Goal: Information Seeking & Learning: Learn about a topic

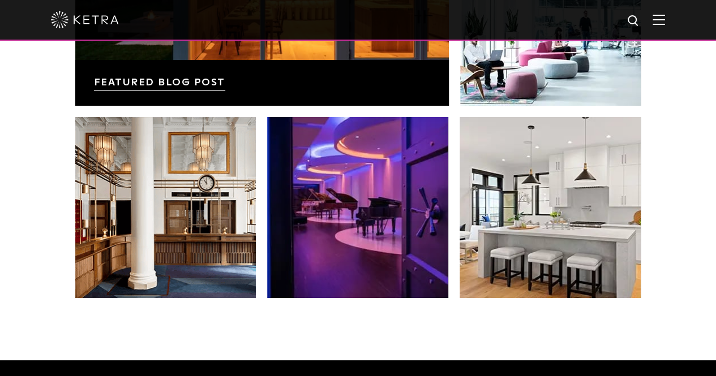
scroll to position [2067, 0]
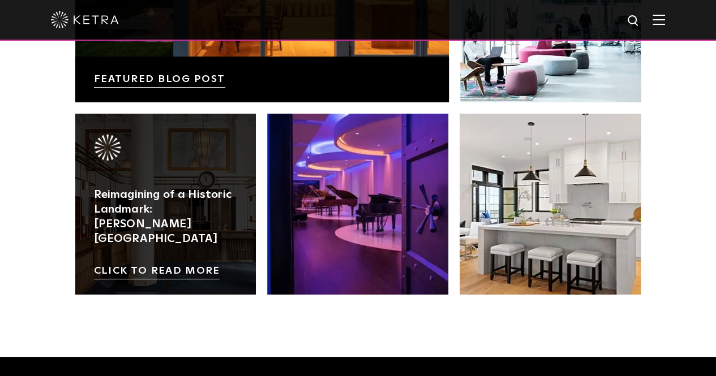
click at [192, 222] on link at bounding box center [165, 204] width 181 height 181
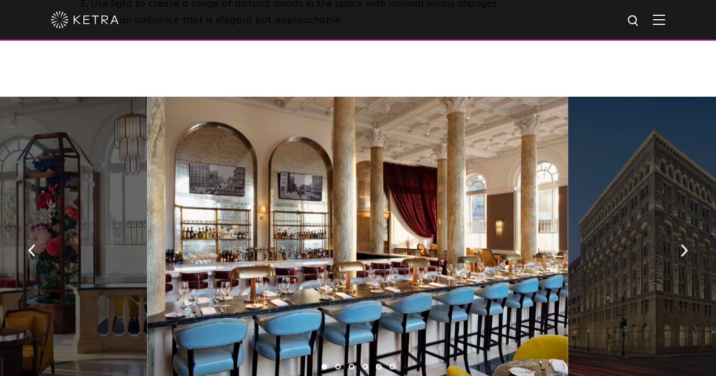
scroll to position [808, 0]
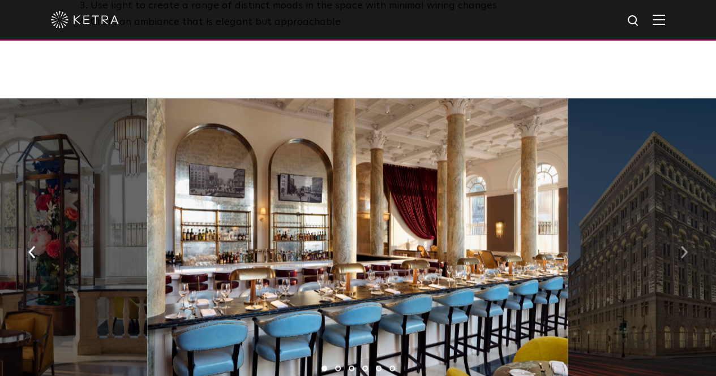
click at [680, 246] on img "button" at bounding box center [683, 252] width 7 height 12
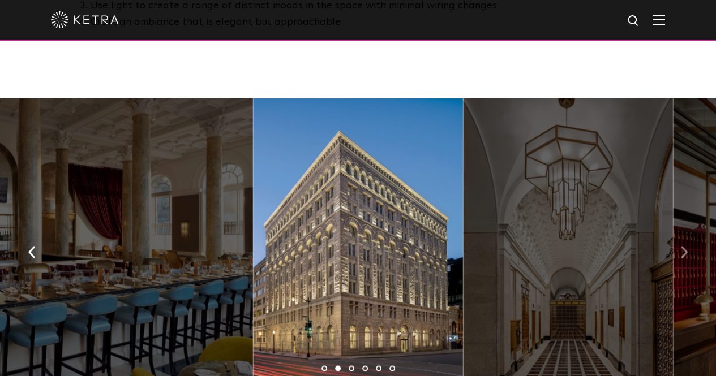
click at [678, 232] on button "button" at bounding box center [684, 251] width 24 height 39
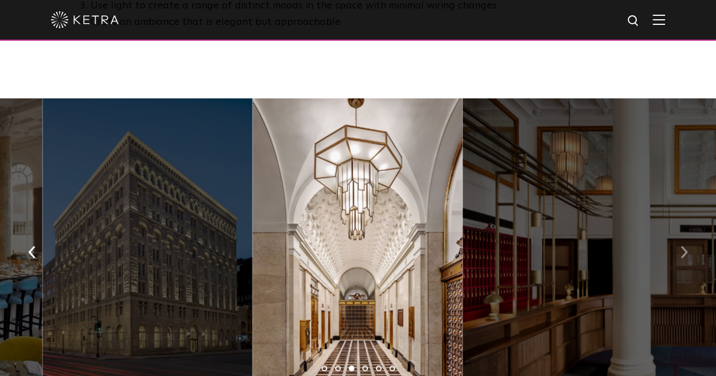
click at [678, 232] on button "button" at bounding box center [684, 251] width 24 height 39
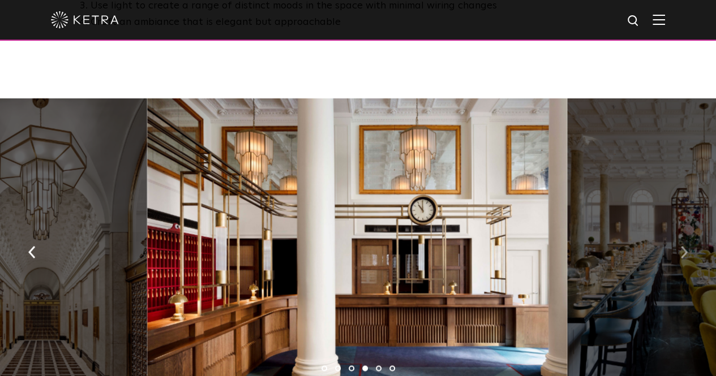
click at [678, 232] on button "button" at bounding box center [684, 251] width 24 height 39
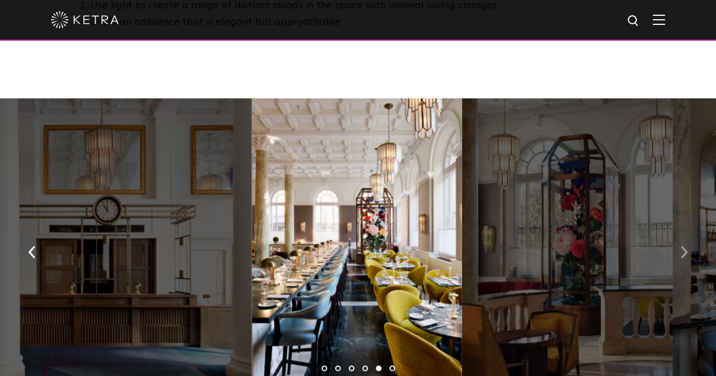
click at [678, 232] on button "button" at bounding box center [684, 251] width 24 height 39
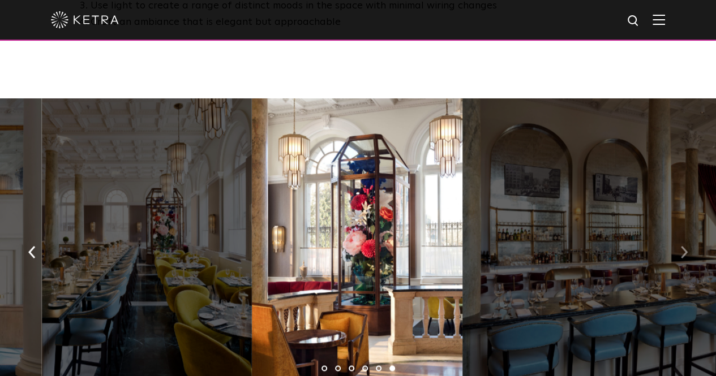
click at [678, 232] on button "button" at bounding box center [684, 251] width 24 height 39
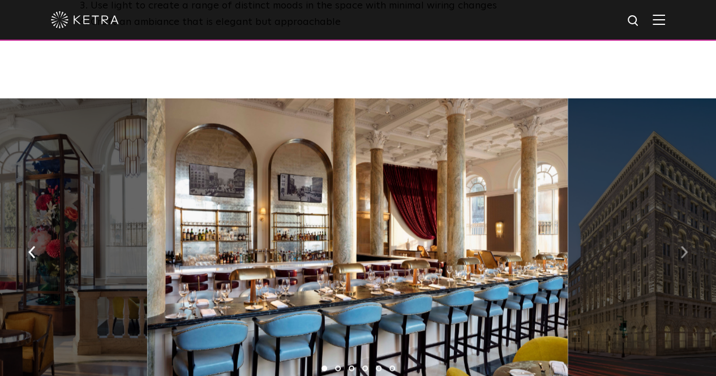
click at [678, 232] on button "button" at bounding box center [684, 251] width 24 height 39
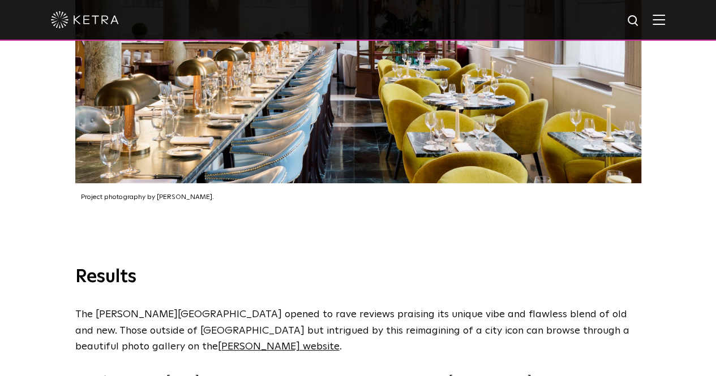
scroll to position [2280, 0]
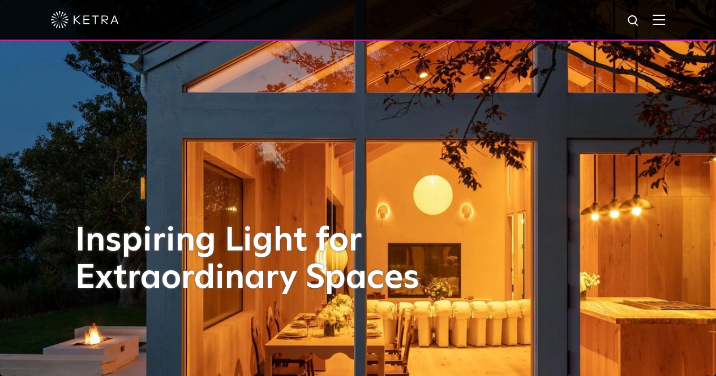
click at [414, 175] on div "Inspiring Light for Extraordinary Spaces" at bounding box center [358, 188] width 566 height 376
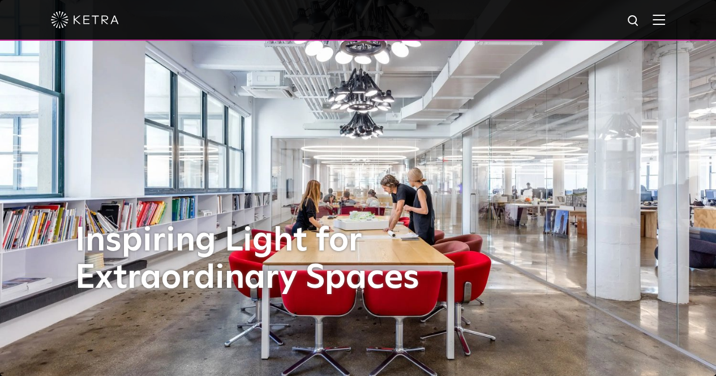
click at [442, 168] on div "Inspiring Light for Extraordinary Spaces" at bounding box center [358, 188] width 566 height 376
click at [665, 23] on img at bounding box center [659, 19] width 12 height 11
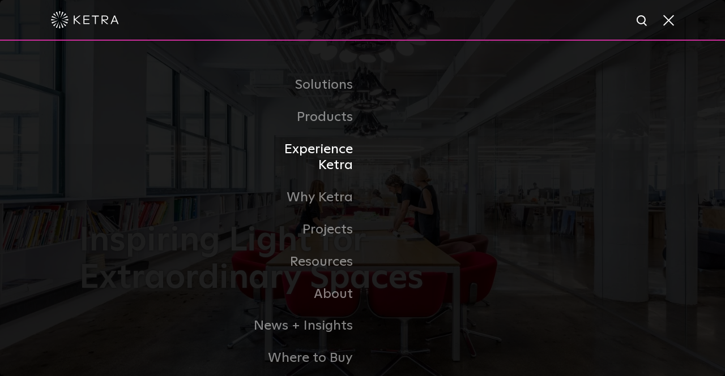
click at [327, 148] on link "Experience Ketra" at bounding box center [304, 158] width 116 height 49
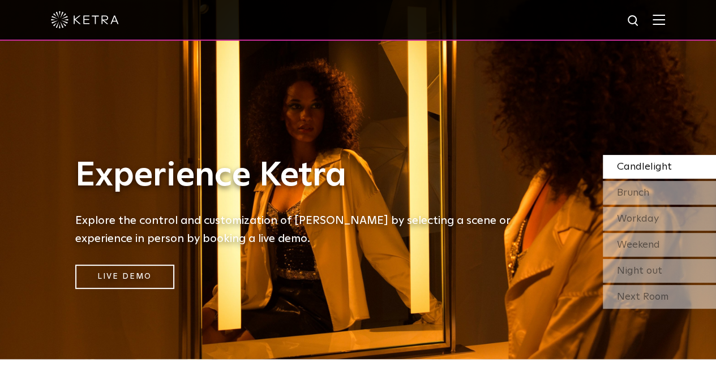
scroll to position [22, 0]
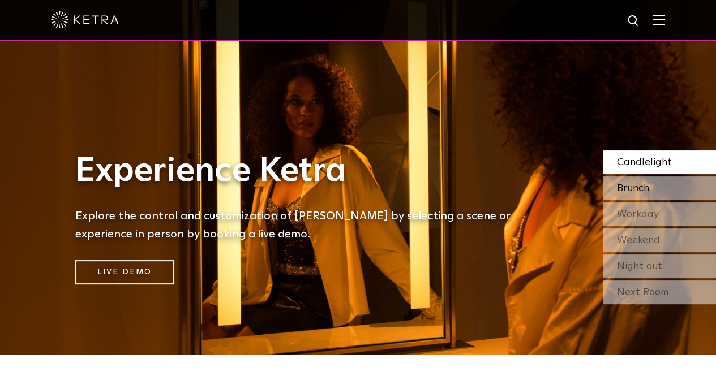
click at [632, 192] on span "Brunch" at bounding box center [633, 188] width 32 height 10
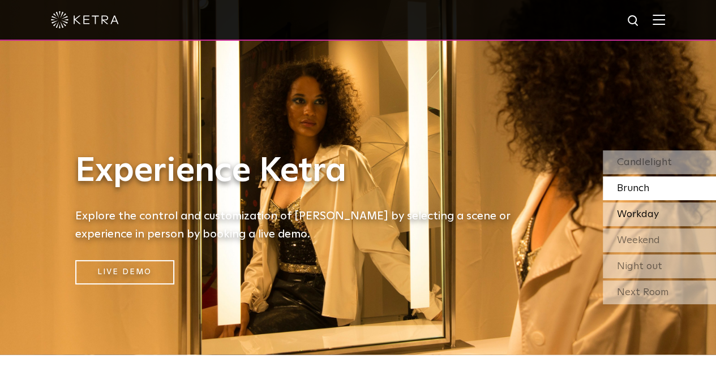
click at [634, 215] on span "Workday" at bounding box center [638, 214] width 42 height 10
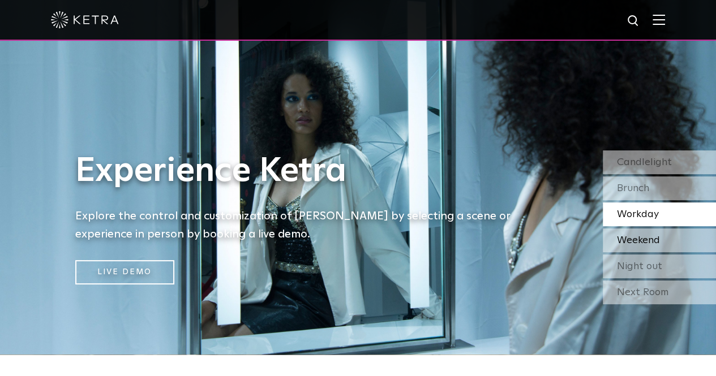
click at [631, 246] on span "Weekend" at bounding box center [638, 240] width 43 height 10
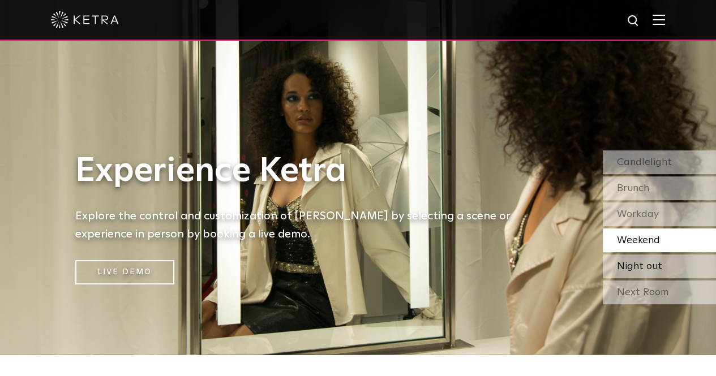
click at [628, 267] on span "Night out" at bounding box center [639, 267] width 45 height 10
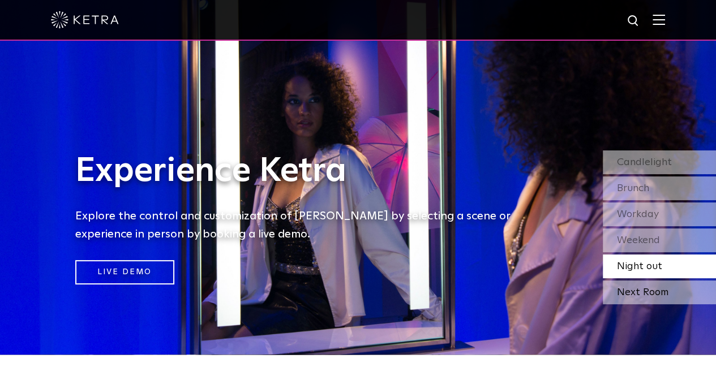
click at [624, 290] on div "Next Room" at bounding box center [659, 293] width 113 height 24
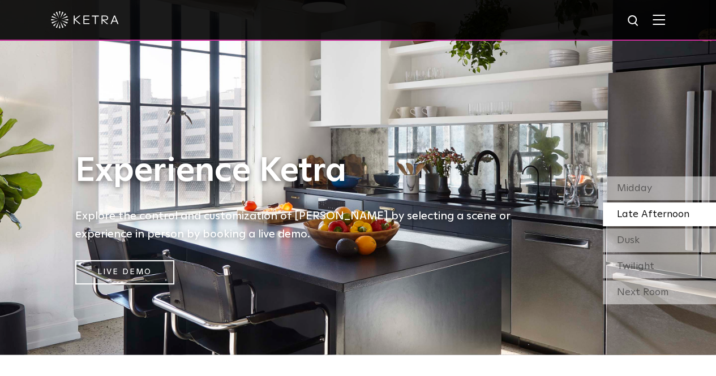
click at [640, 221] on div "Late Afternoon" at bounding box center [659, 215] width 113 height 24
click at [633, 190] on span "Midday" at bounding box center [634, 188] width 35 height 10
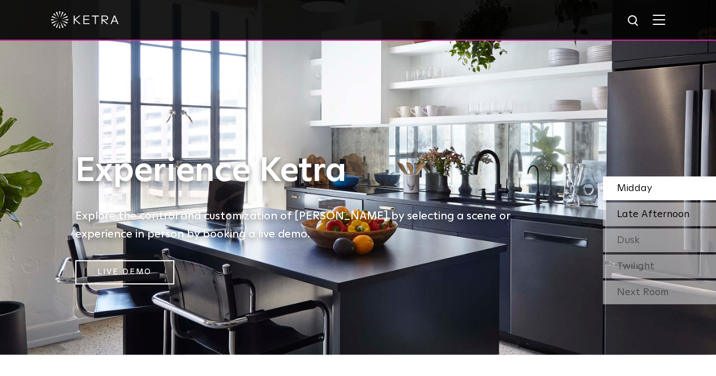
click at [633, 215] on span "Late Afternoon" at bounding box center [653, 214] width 72 height 10
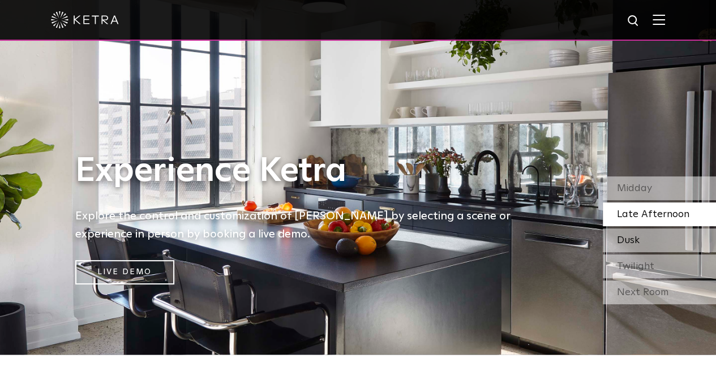
click at [633, 245] on span "Dusk" at bounding box center [628, 240] width 23 height 10
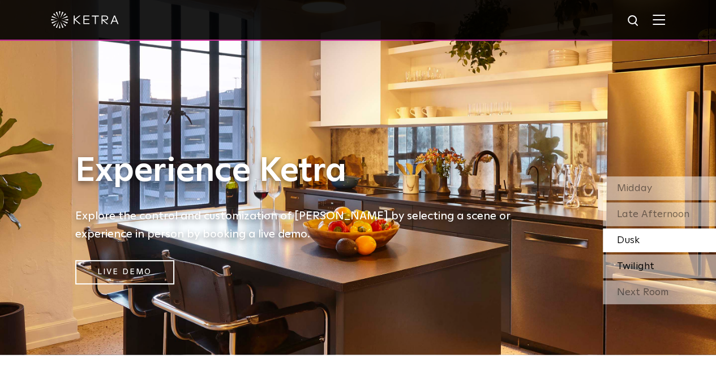
click at [629, 269] on span "Twilight" at bounding box center [635, 267] width 37 height 10
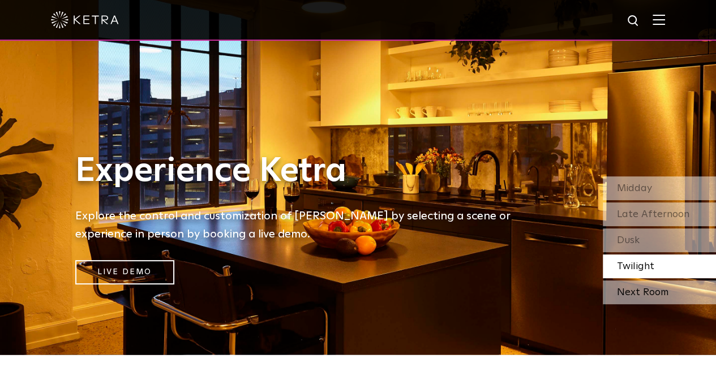
click at [631, 285] on div "Next Room" at bounding box center [659, 293] width 113 height 24
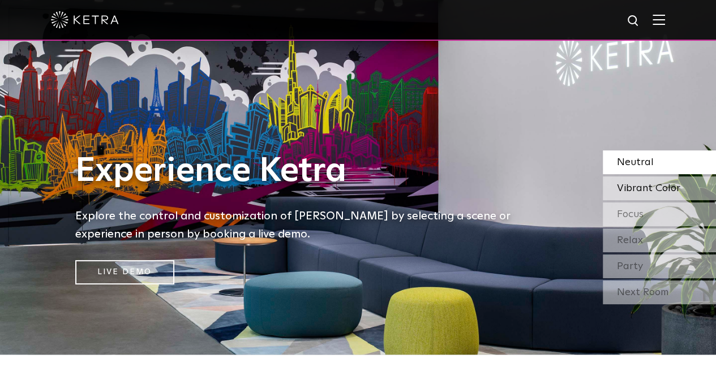
click at [631, 193] on span "Vibrant Color" at bounding box center [648, 188] width 63 height 10
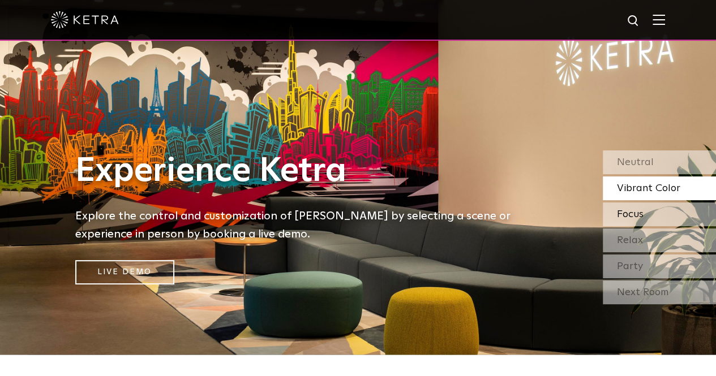
click at [630, 224] on div "Focus" at bounding box center [659, 215] width 113 height 24
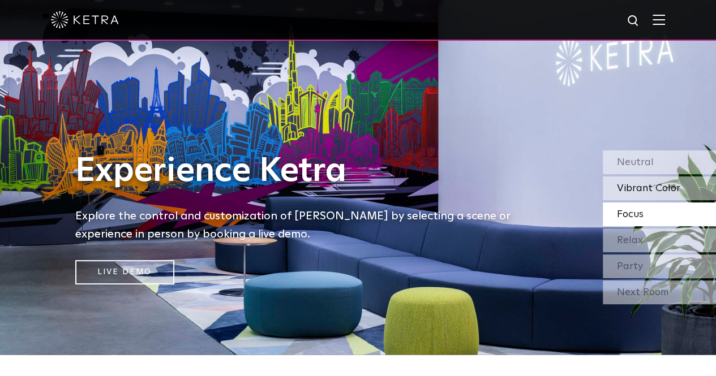
click at [635, 183] on span "Vibrant Color" at bounding box center [648, 188] width 63 height 10
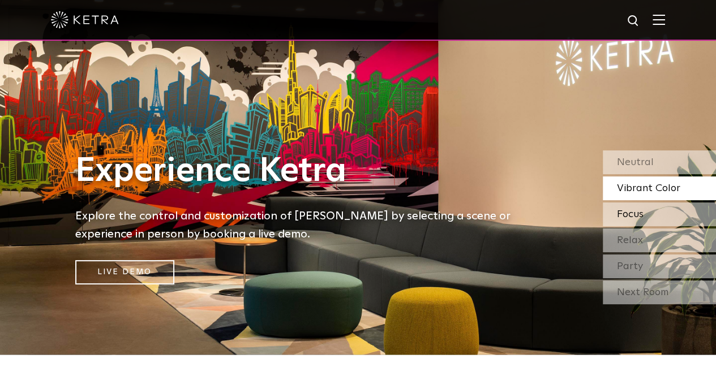
click at [631, 209] on span "Focus" at bounding box center [630, 214] width 27 height 10
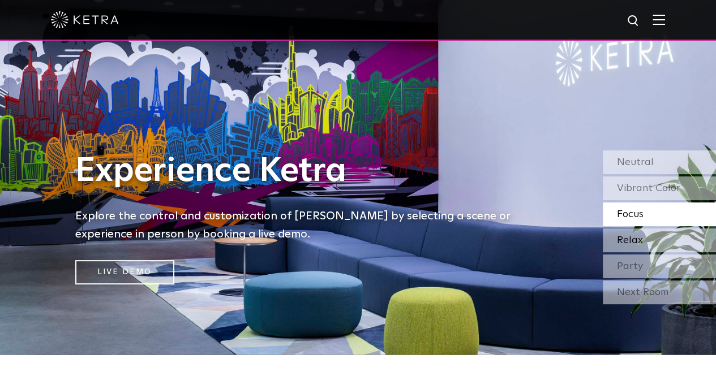
click at [625, 245] on span "Relax" at bounding box center [630, 240] width 26 height 10
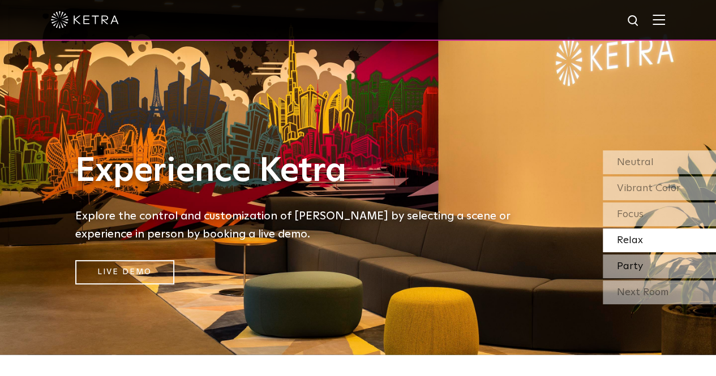
click at [623, 263] on span "Party" at bounding box center [630, 267] width 26 height 10
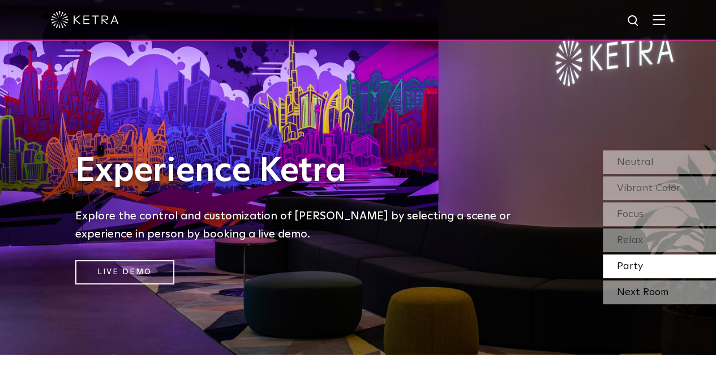
click at [616, 295] on div "Next Room" at bounding box center [659, 293] width 113 height 24
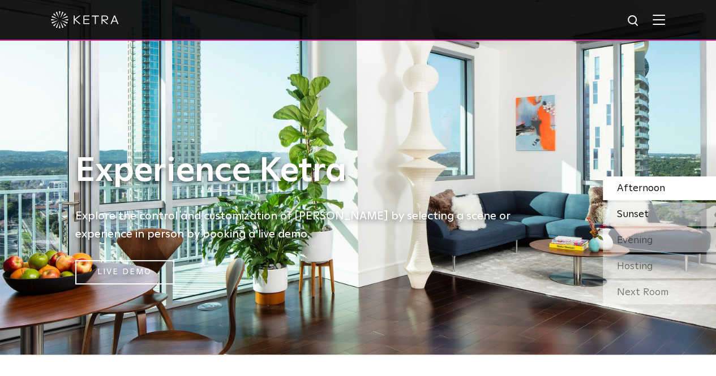
click at [635, 220] on span "Sunset" at bounding box center [633, 214] width 32 height 10
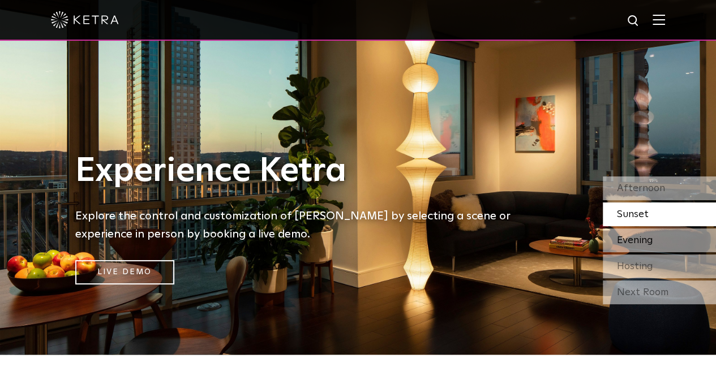
click at [631, 250] on div "Evening" at bounding box center [659, 241] width 113 height 24
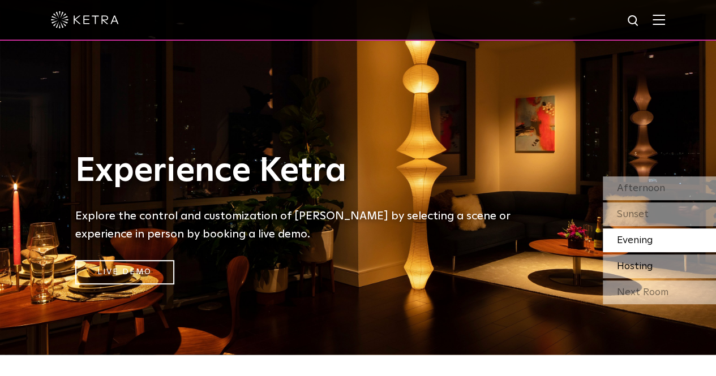
click at [631, 270] on span "Hosting" at bounding box center [635, 267] width 36 height 10
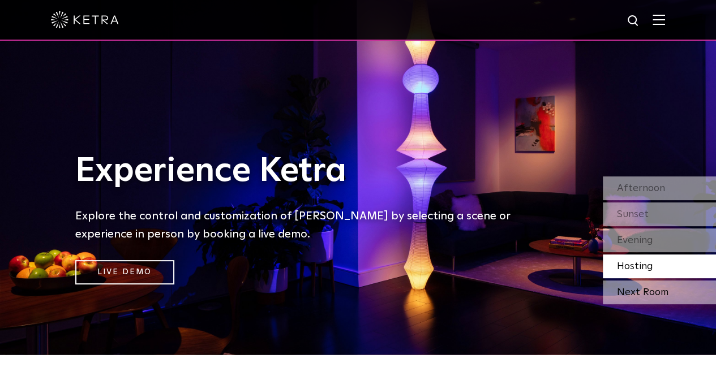
click at [625, 293] on div "Next Room" at bounding box center [659, 293] width 113 height 24
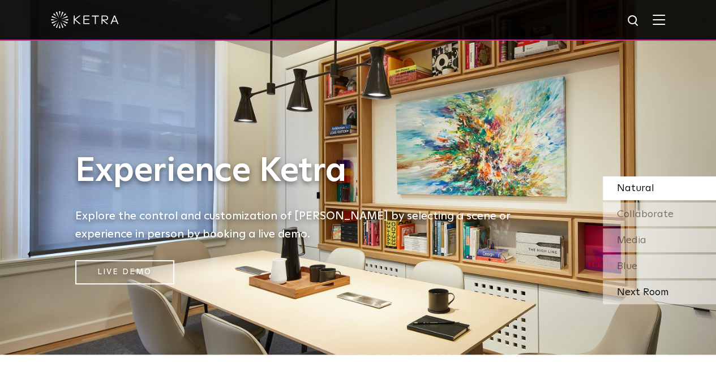
click at [646, 289] on div "Next Room" at bounding box center [659, 293] width 113 height 24
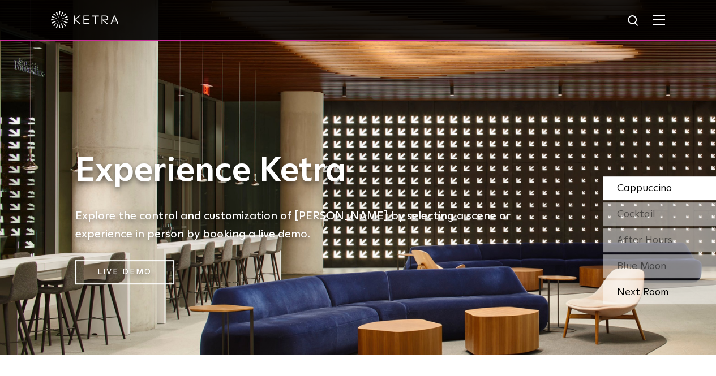
click at [645, 289] on div "Next Room" at bounding box center [659, 293] width 113 height 24
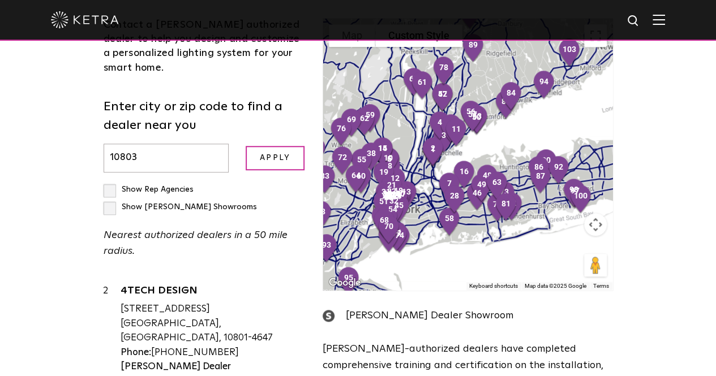
scroll to position [71, 0]
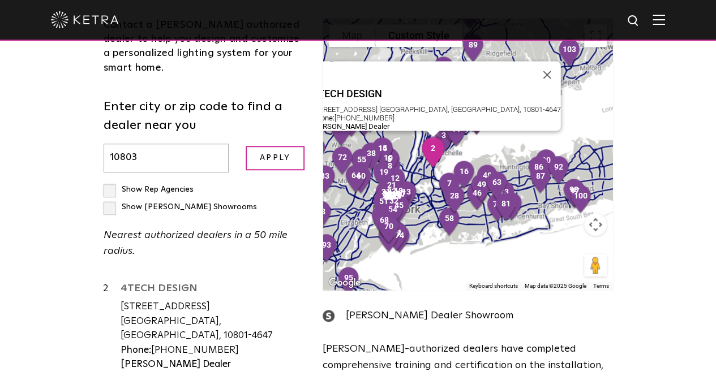
click at [125, 284] on link "4TECH DESIGN" at bounding box center [214, 291] width 186 height 14
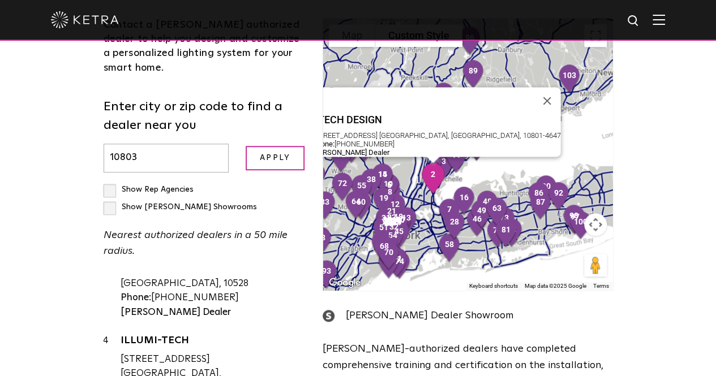
scroll to position [228, 0]
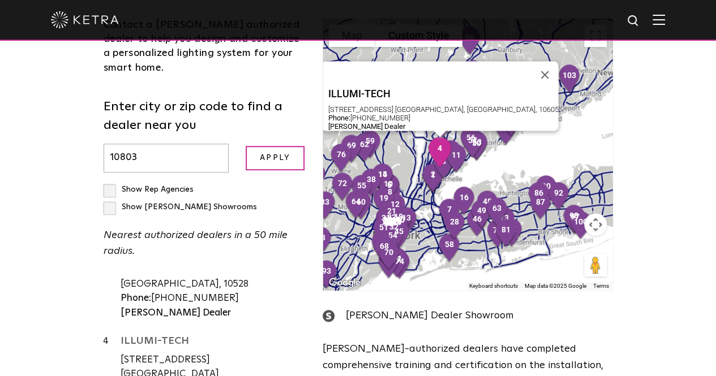
click at [121, 336] on link "ILLUMI-TECH" at bounding box center [214, 343] width 186 height 14
